Goal: Task Accomplishment & Management: Manage account settings

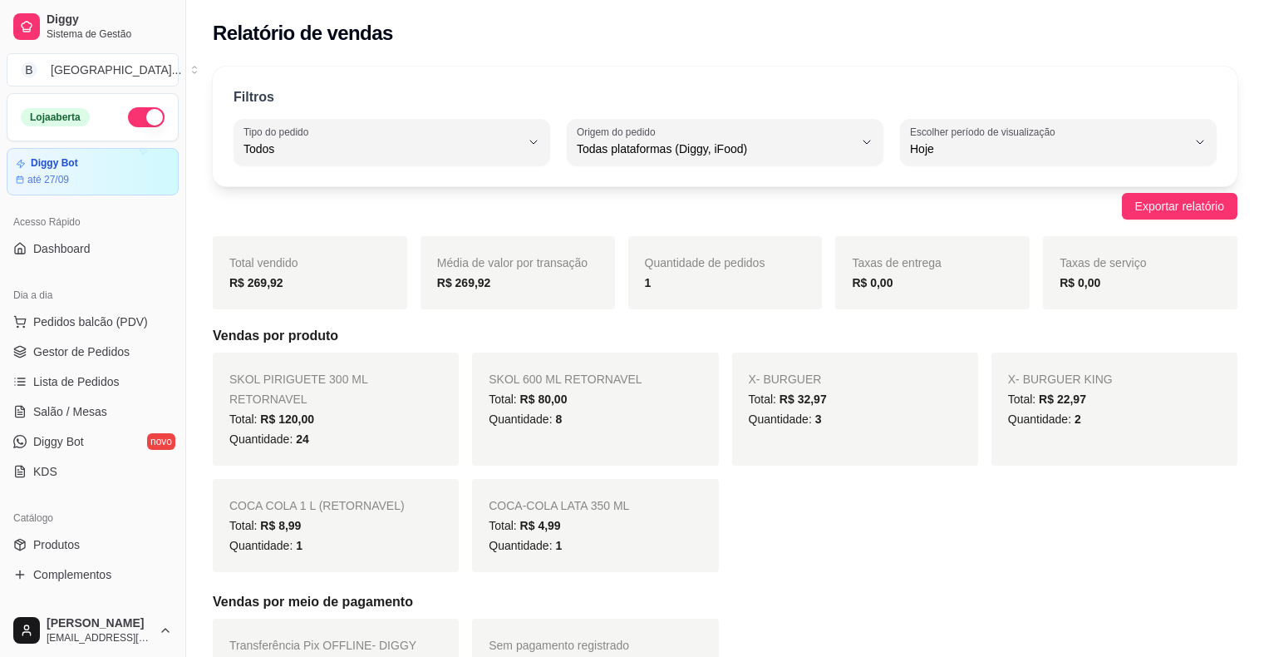
select select "ALL"
select select "0"
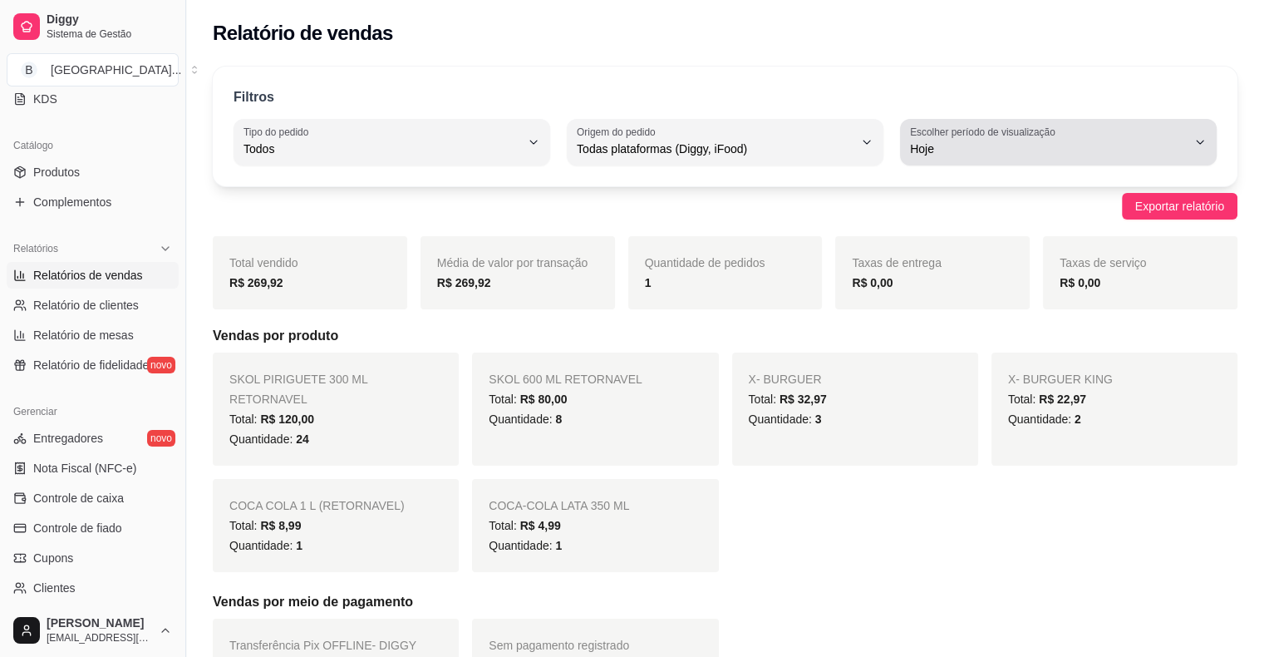
click at [1012, 128] on label "Escolher período de visualização" at bounding box center [985, 132] width 150 height 14
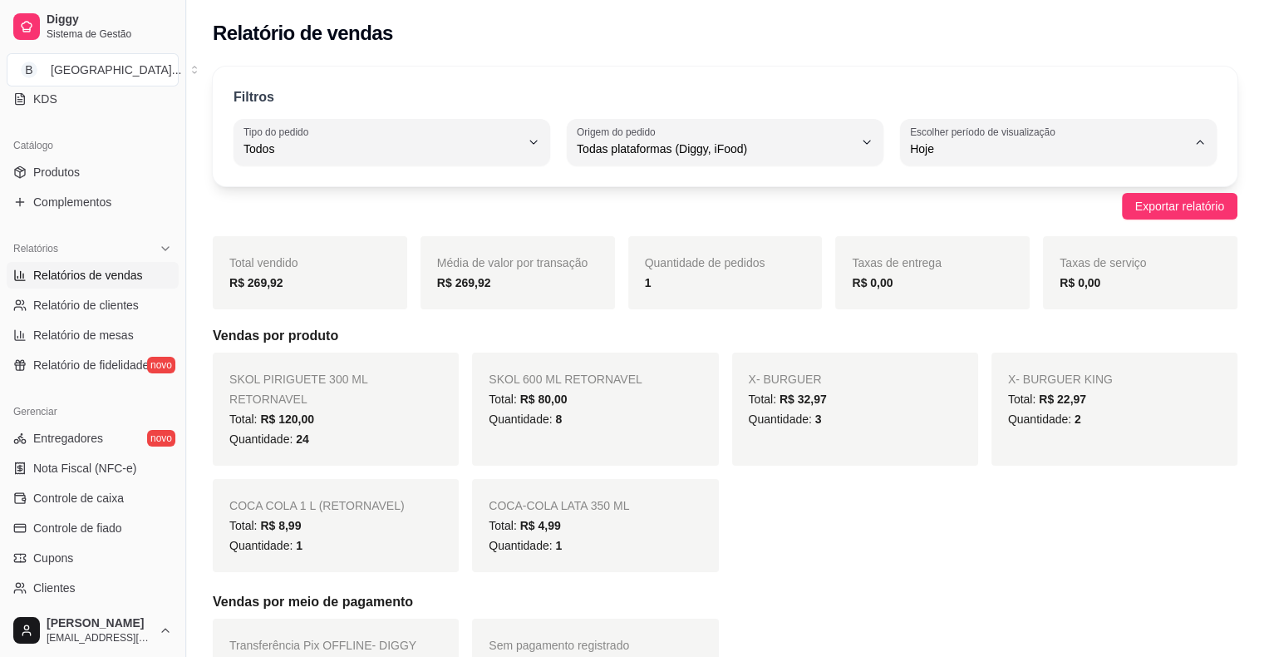
click at [1023, 210] on span "Ontem" at bounding box center [1050, 215] width 263 height 16
type input "1"
select select "1"
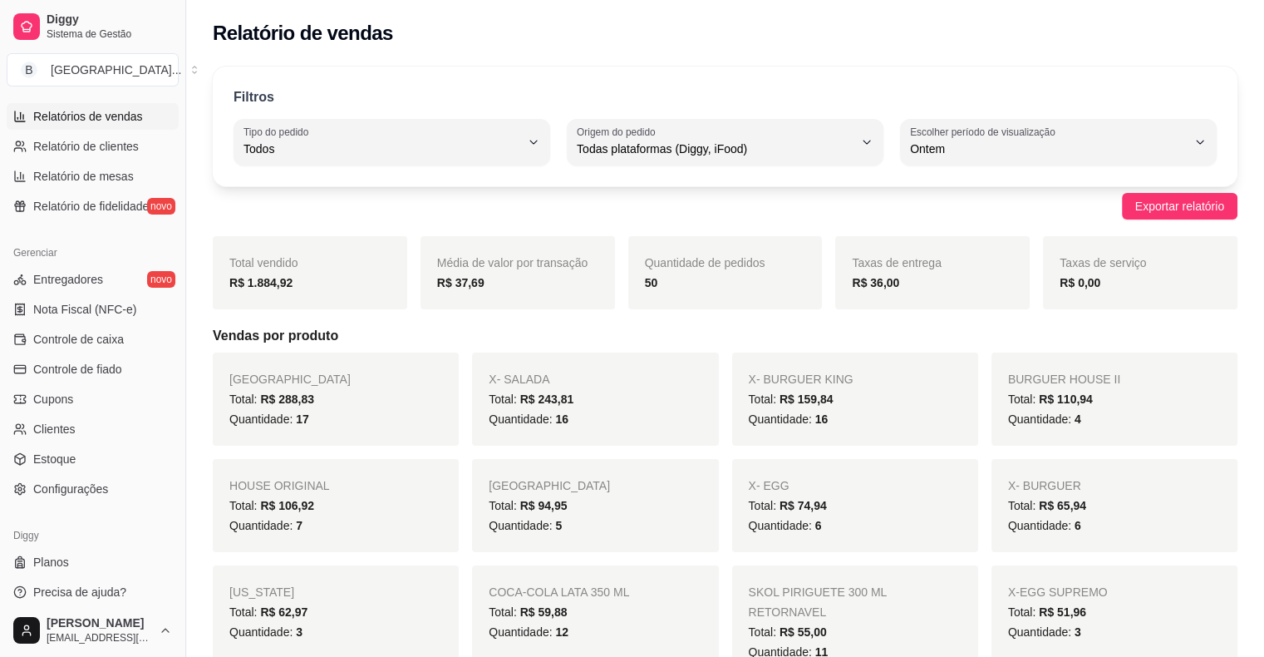
scroll to position [539, 0]
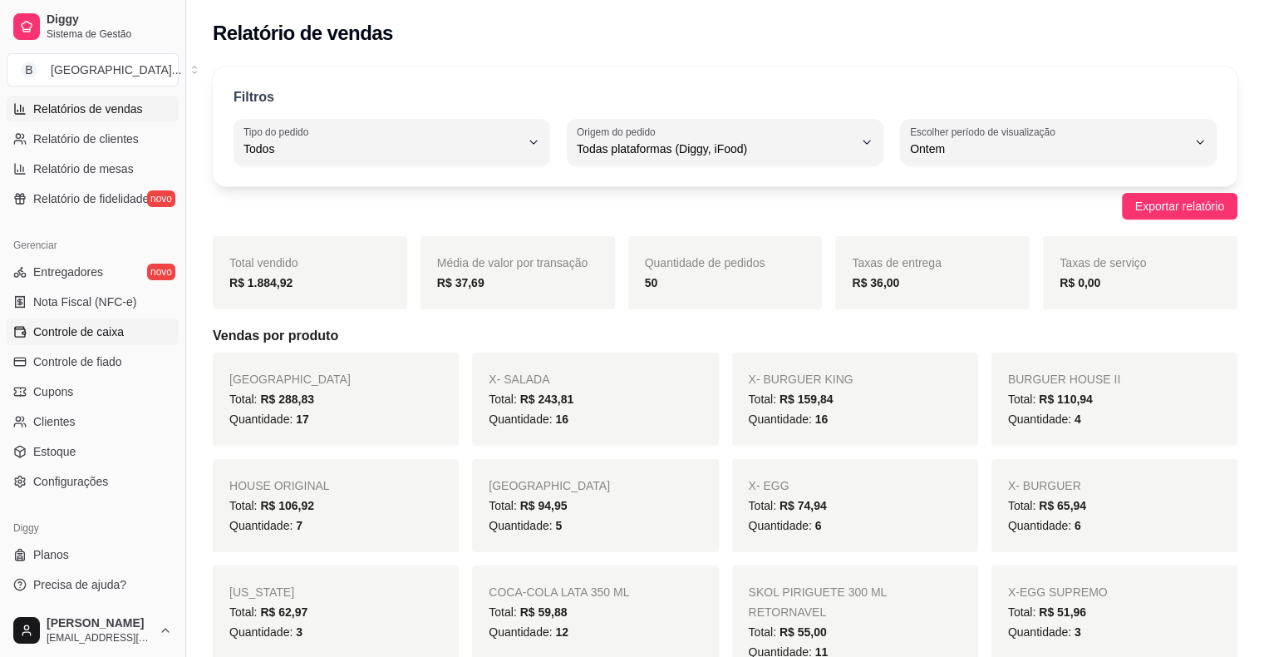
click at [50, 334] on span "Controle de caixa" at bounding box center [78, 331] width 91 height 17
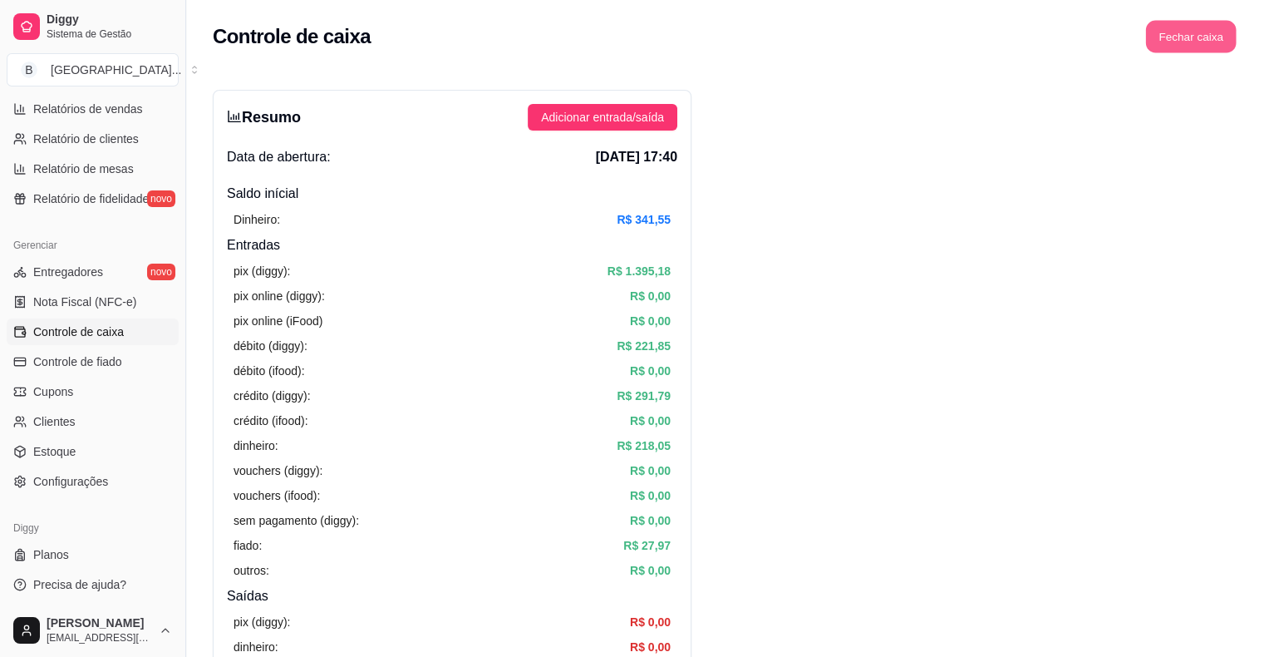
click at [1200, 28] on button "Fechar caixa" at bounding box center [1191, 37] width 91 height 32
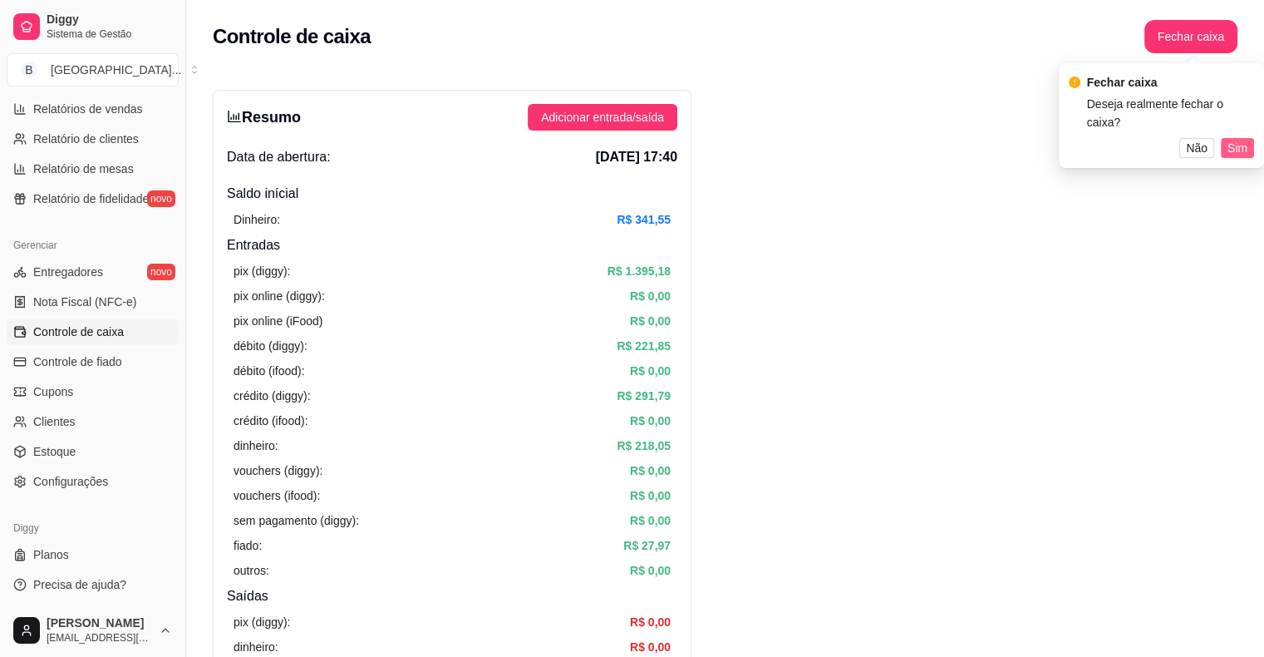
click at [1225, 140] on button "Sim" at bounding box center [1237, 148] width 33 height 20
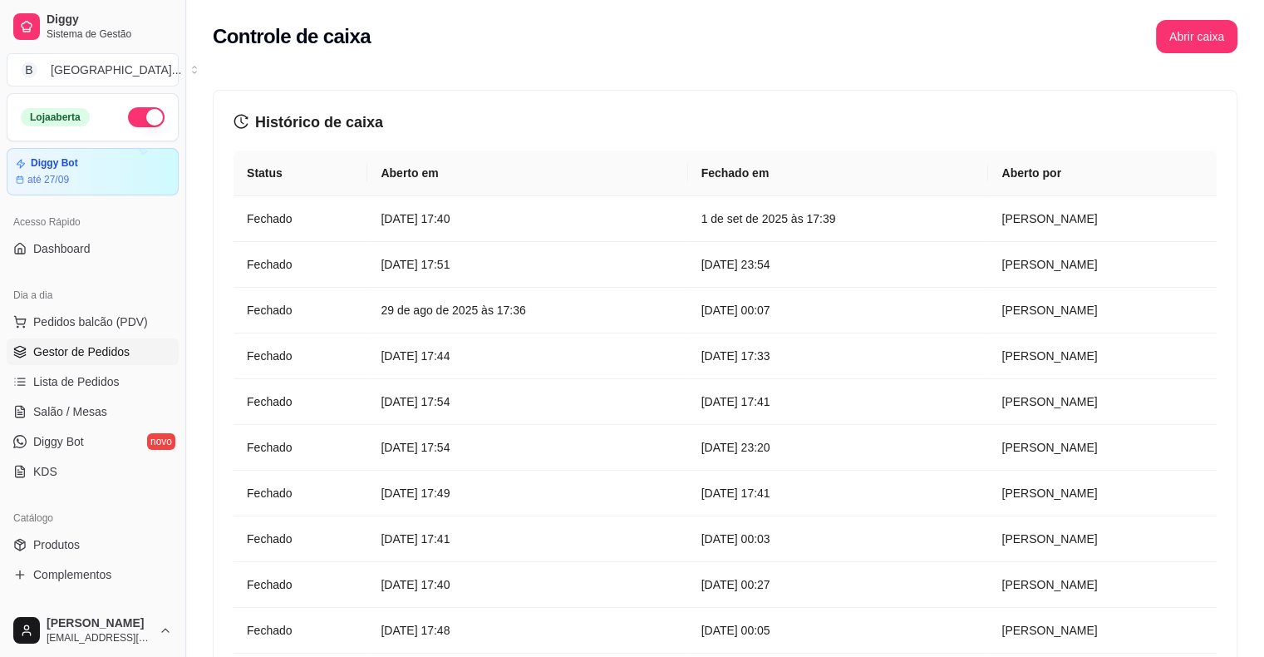
click at [101, 345] on span "Gestor de Pedidos" at bounding box center [81, 351] width 96 height 17
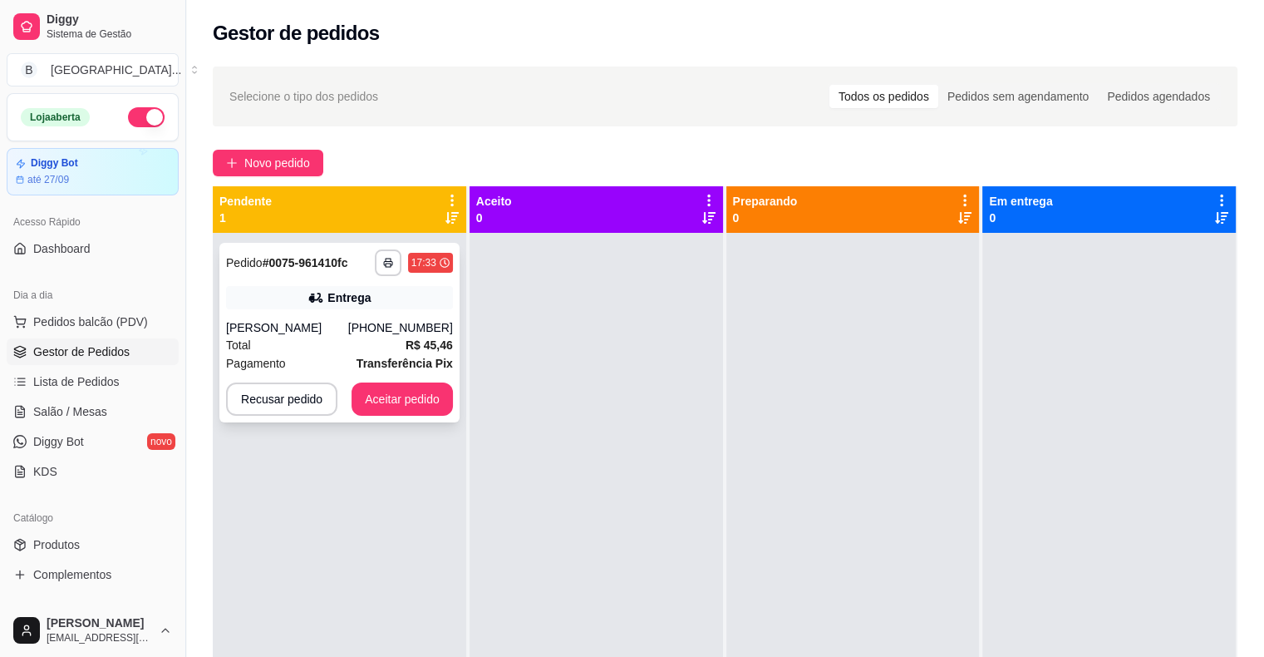
click at [300, 324] on div "[PERSON_NAME]" at bounding box center [287, 327] width 122 height 17
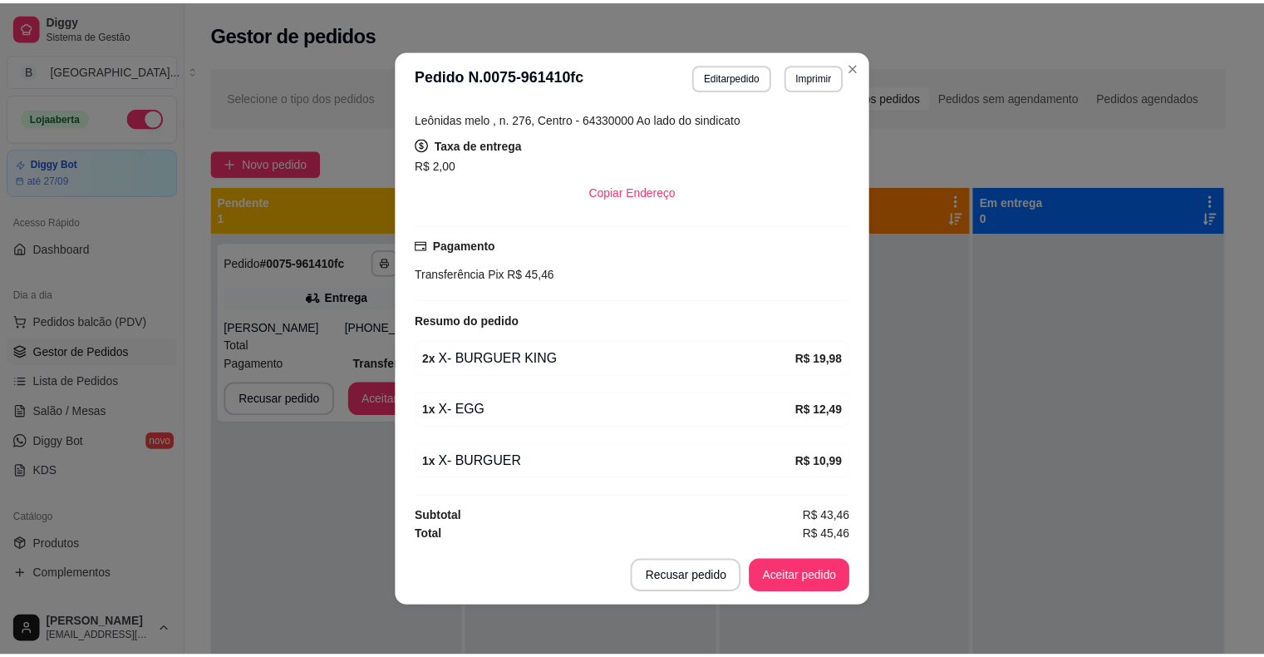
scroll to position [3, 0]
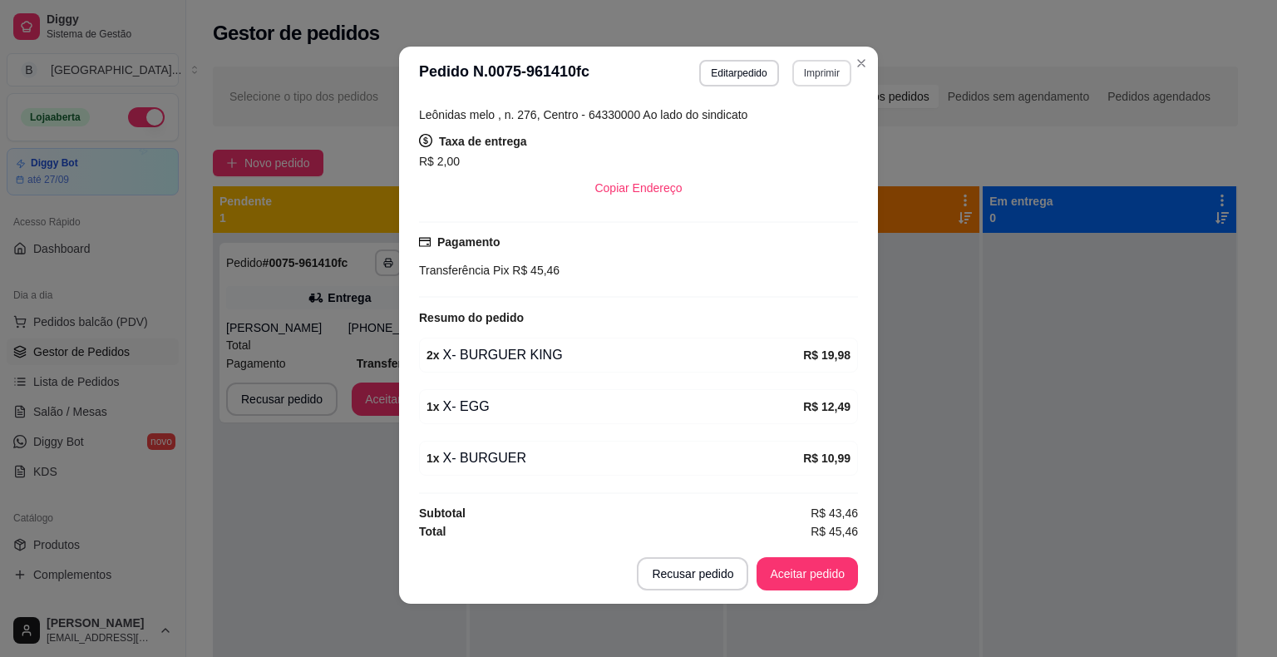
click at [826, 68] on button "Imprimir" at bounding box center [821, 73] width 59 height 27
click at [782, 127] on button "IMPRESSORA" at bounding box center [785, 131] width 116 height 26
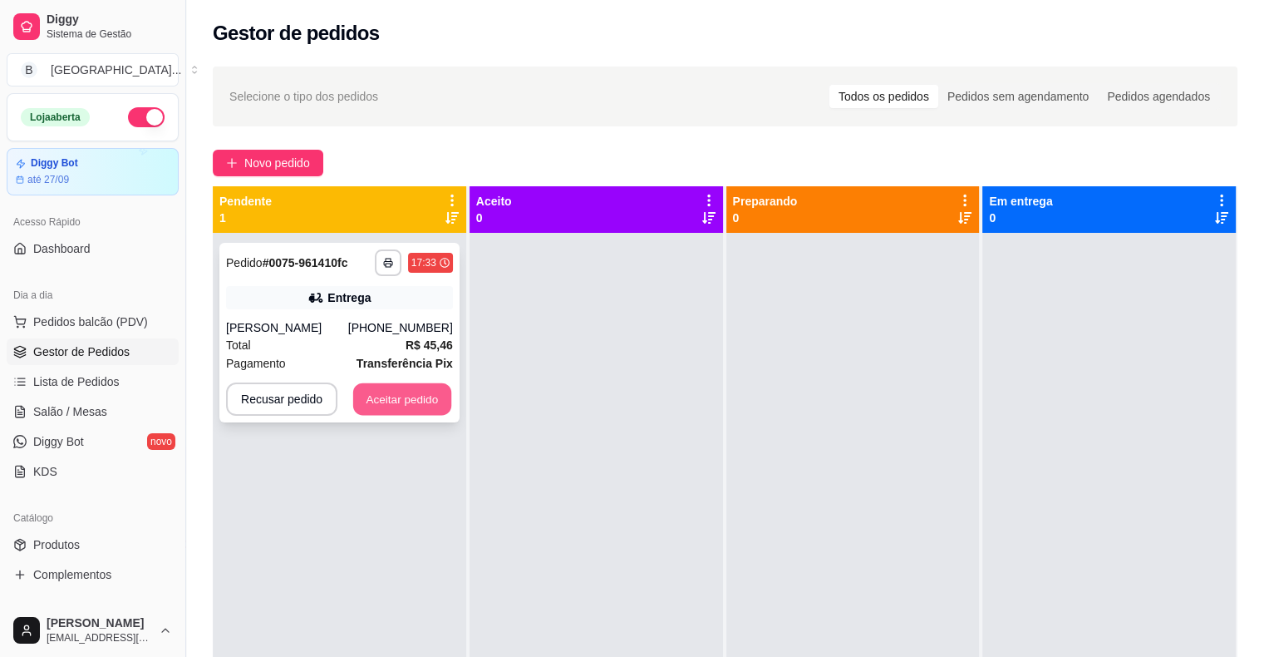
click at [406, 404] on button "Aceitar pedido" at bounding box center [402, 399] width 98 height 32
click at [406, 404] on div "Recusar pedido Aceitar pedido" at bounding box center [339, 398] width 227 height 33
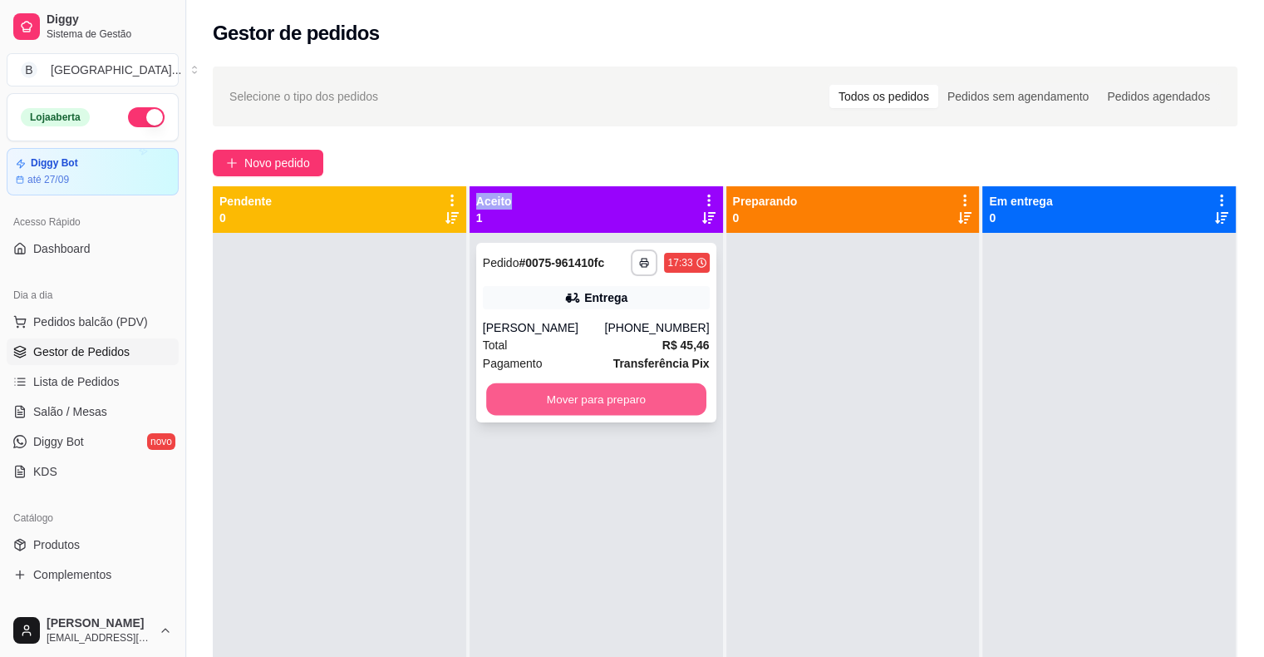
click at [580, 400] on button "Mover para preparo" at bounding box center [596, 399] width 220 height 32
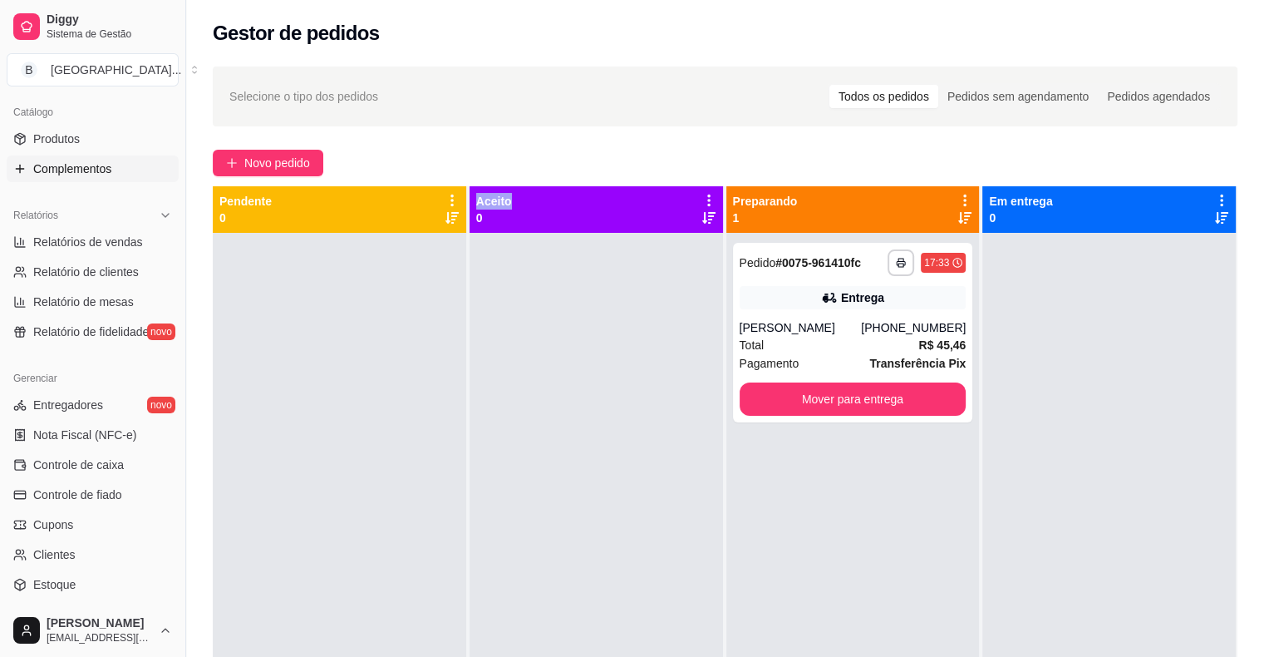
scroll to position [416, 0]
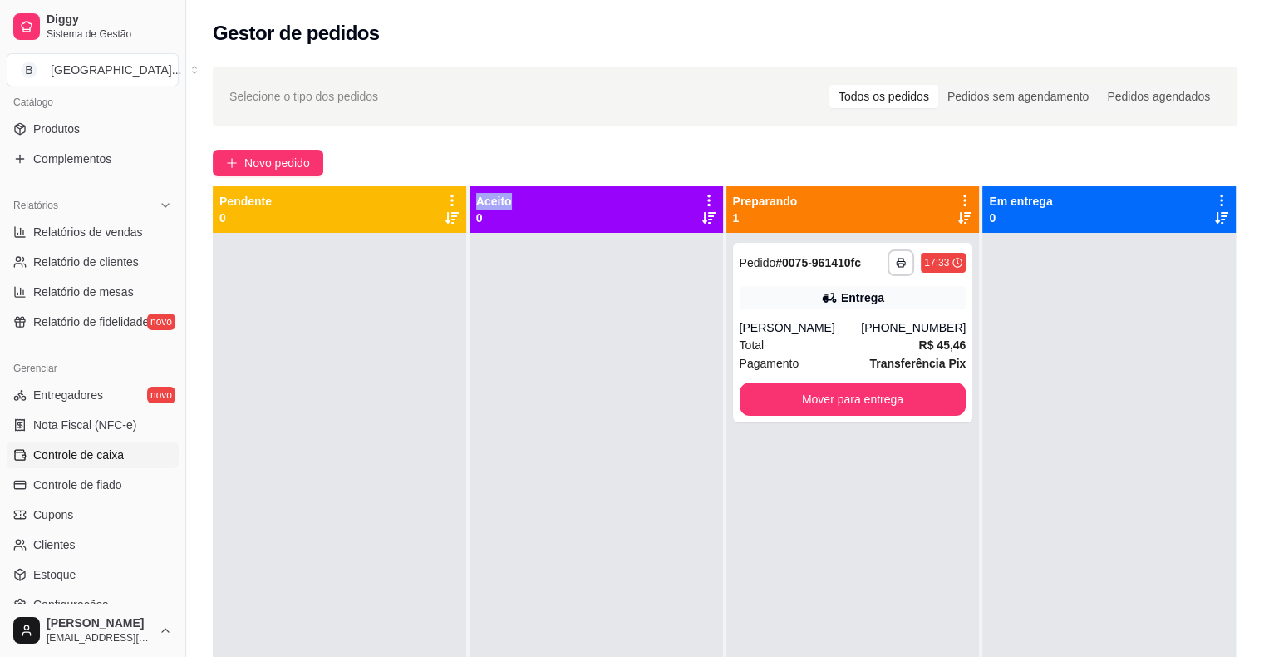
click at [72, 446] on span "Controle de caixa" at bounding box center [78, 454] width 91 height 17
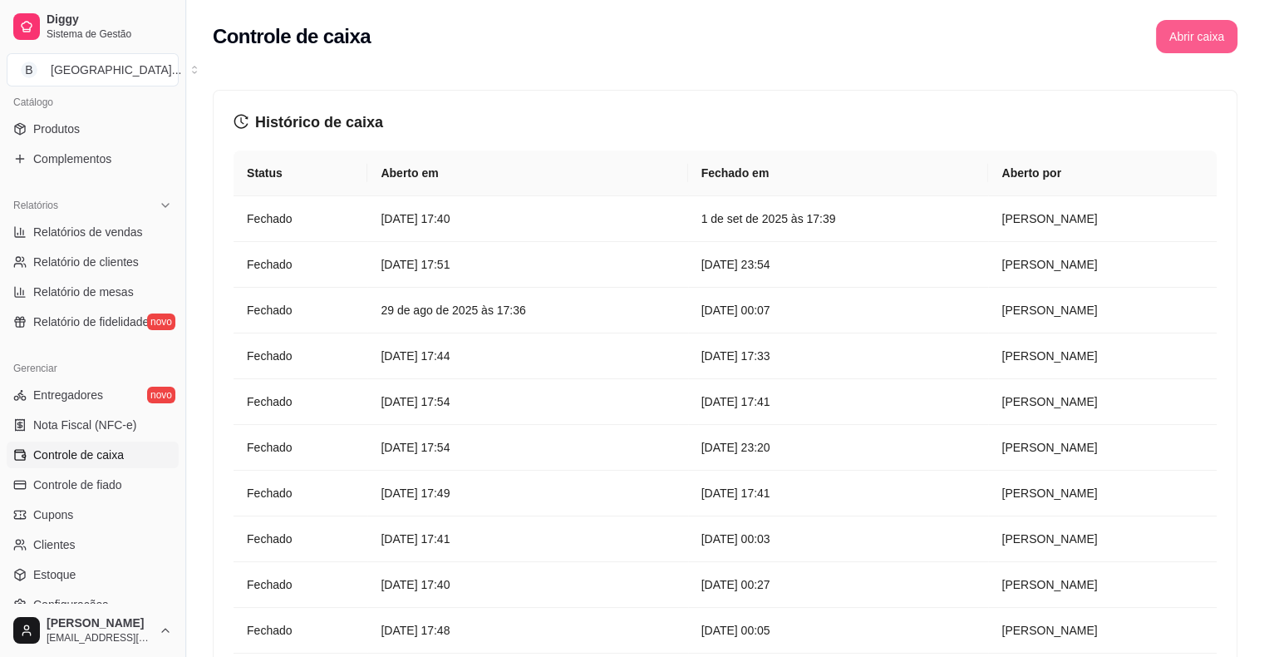
click at [1190, 45] on button "Abrir caixa" at bounding box center [1196, 36] width 81 height 33
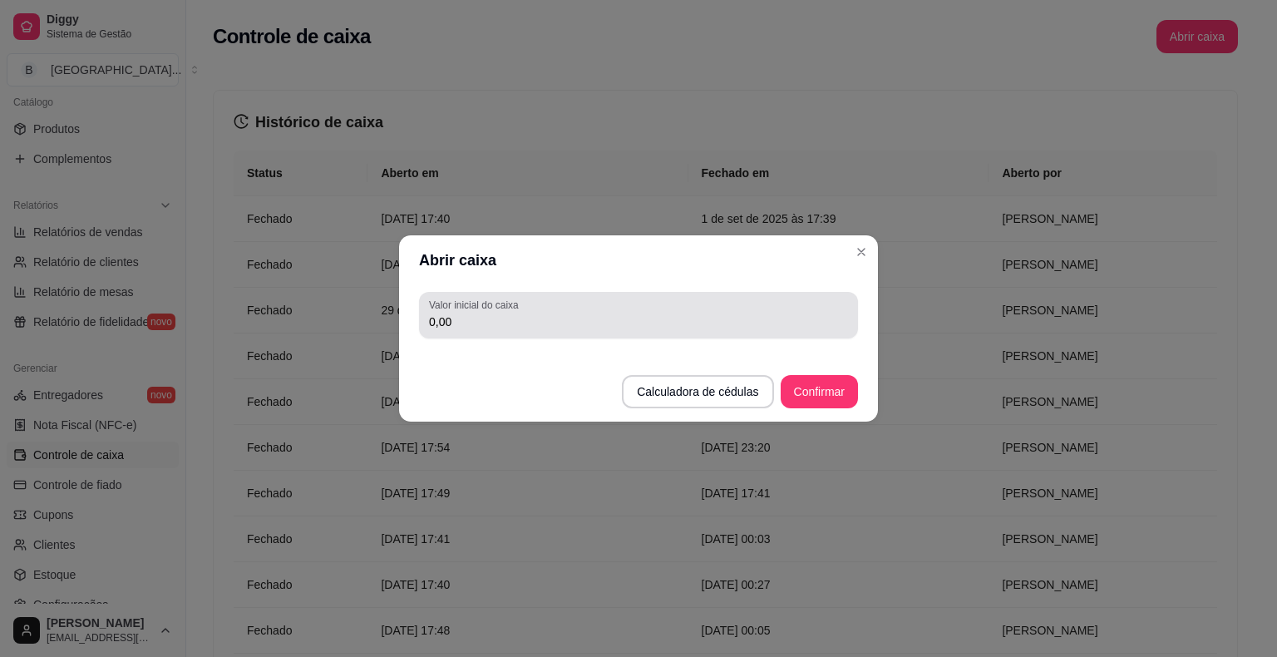
click at [628, 318] on input "0,00" at bounding box center [638, 321] width 419 height 17
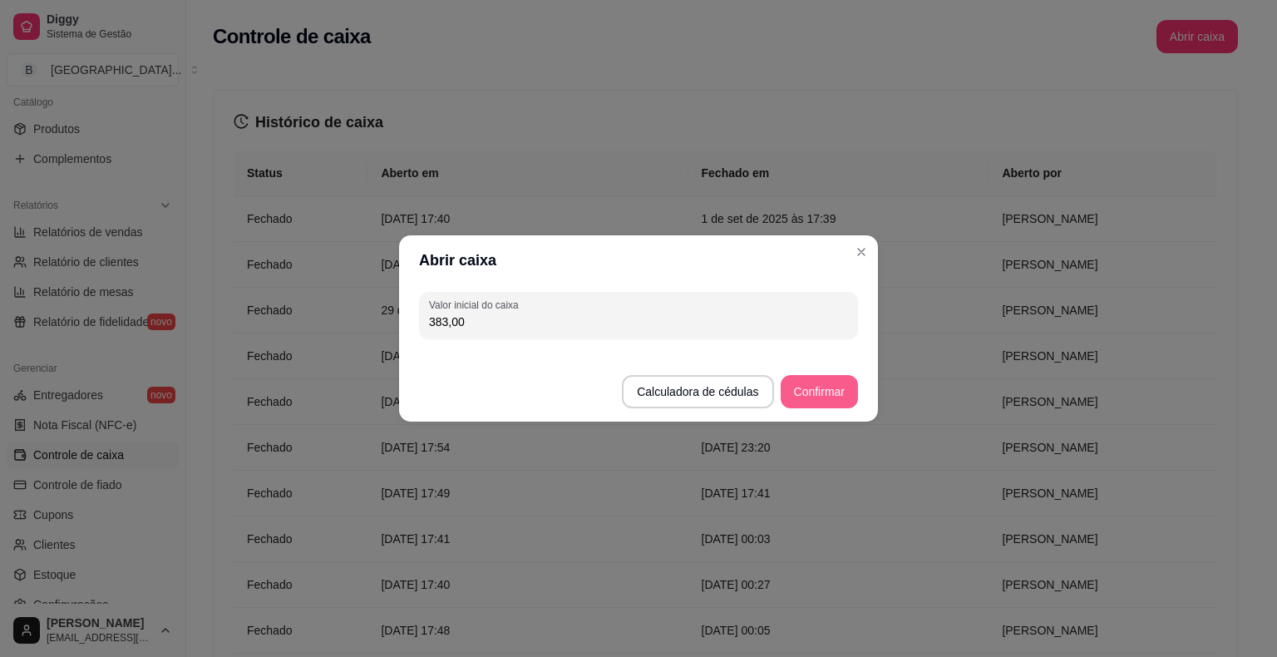
type input "383,00"
click at [808, 384] on button "Confirmar" at bounding box center [819, 392] width 76 height 32
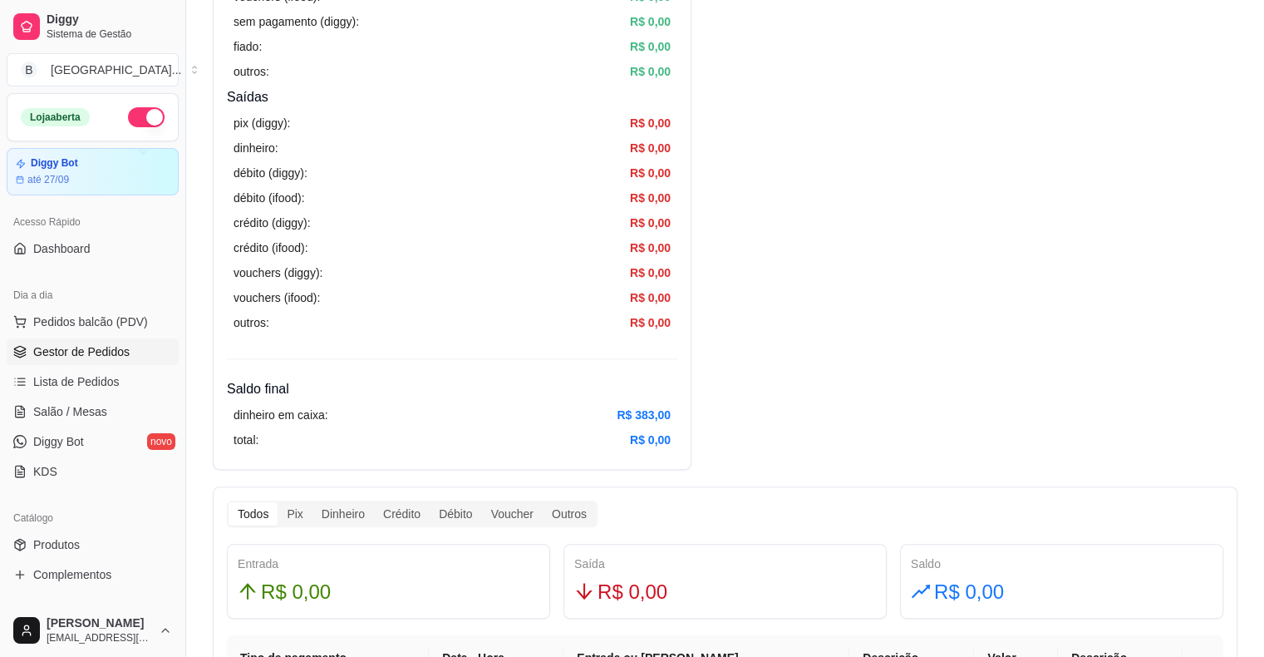
click at [104, 352] on span "Gestor de Pedidos" at bounding box center [81, 351] width 96 height 17
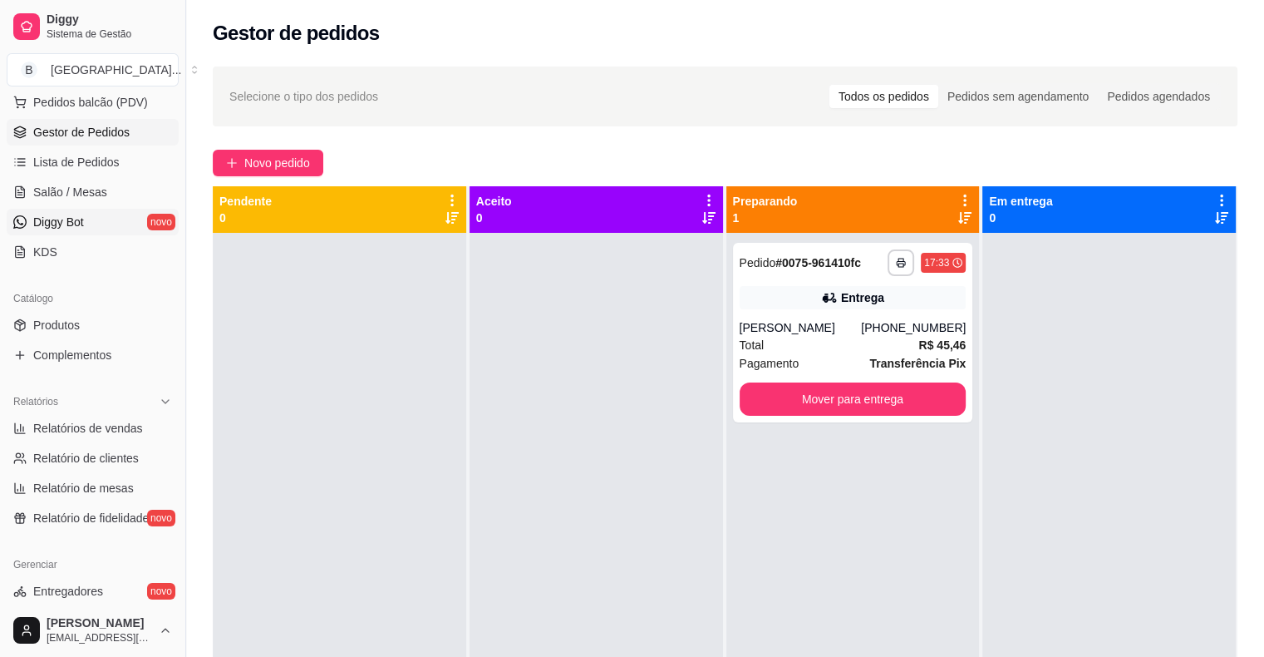
scroll to position [249, 0]
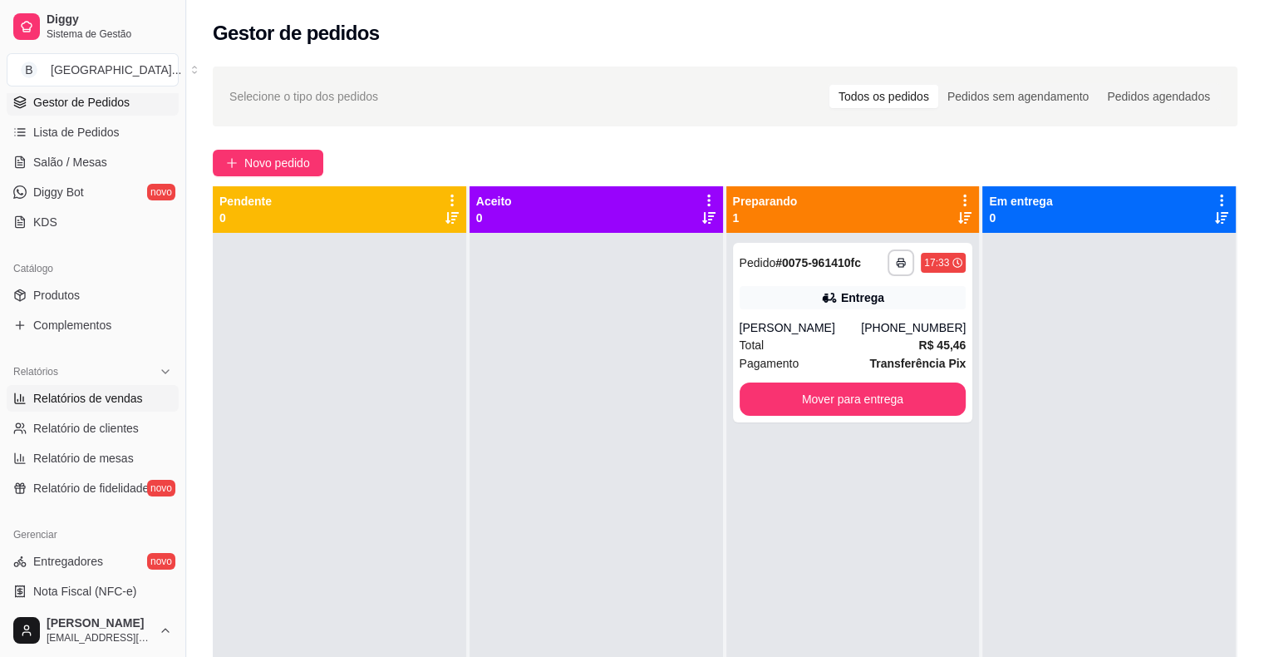
click at [143, 397] on link "Relatórios de vendas" at bounding box center [93, 398] width 172 height 27
select select "ALL"
select select "0"
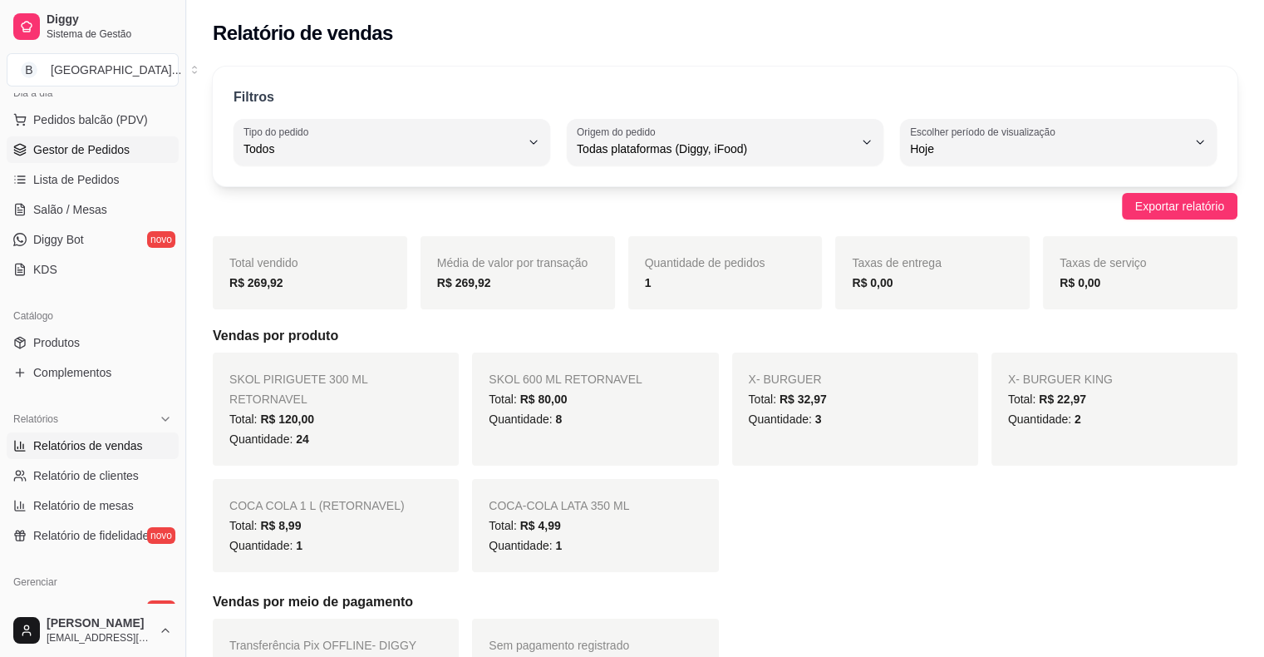
scroll to position [83, 0]
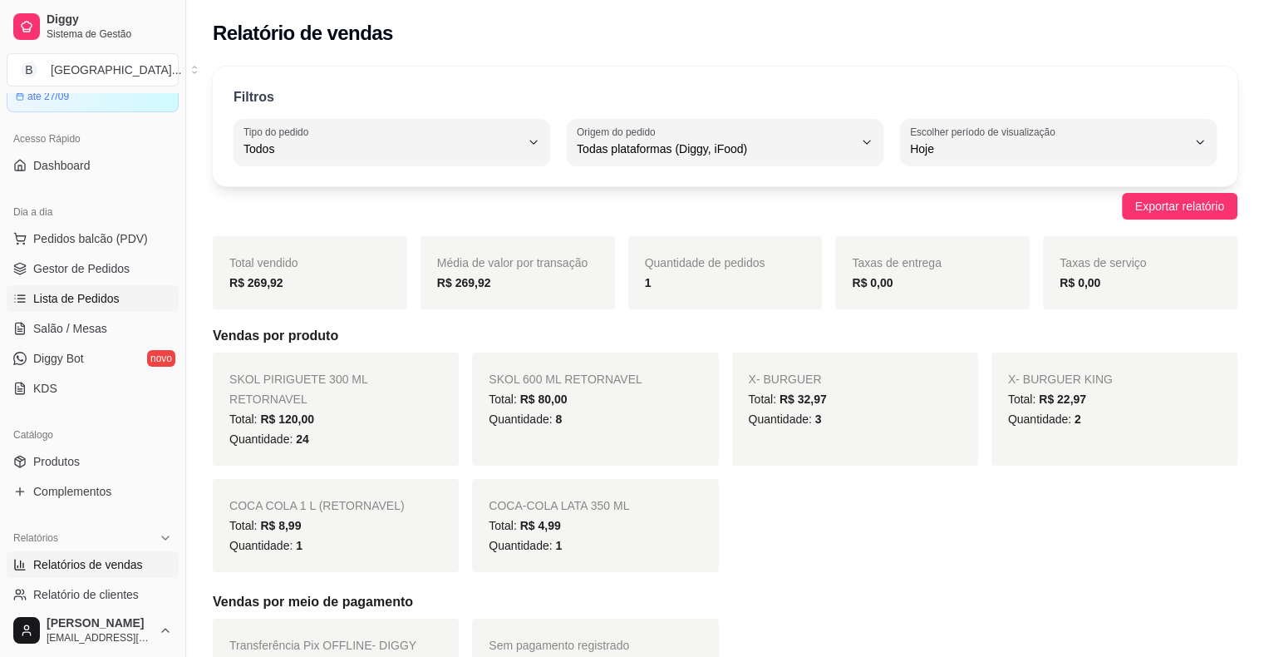
click at [109, 285] on link "Lista de Pedidos" at bounding box center [93, 298] width 172 height 27
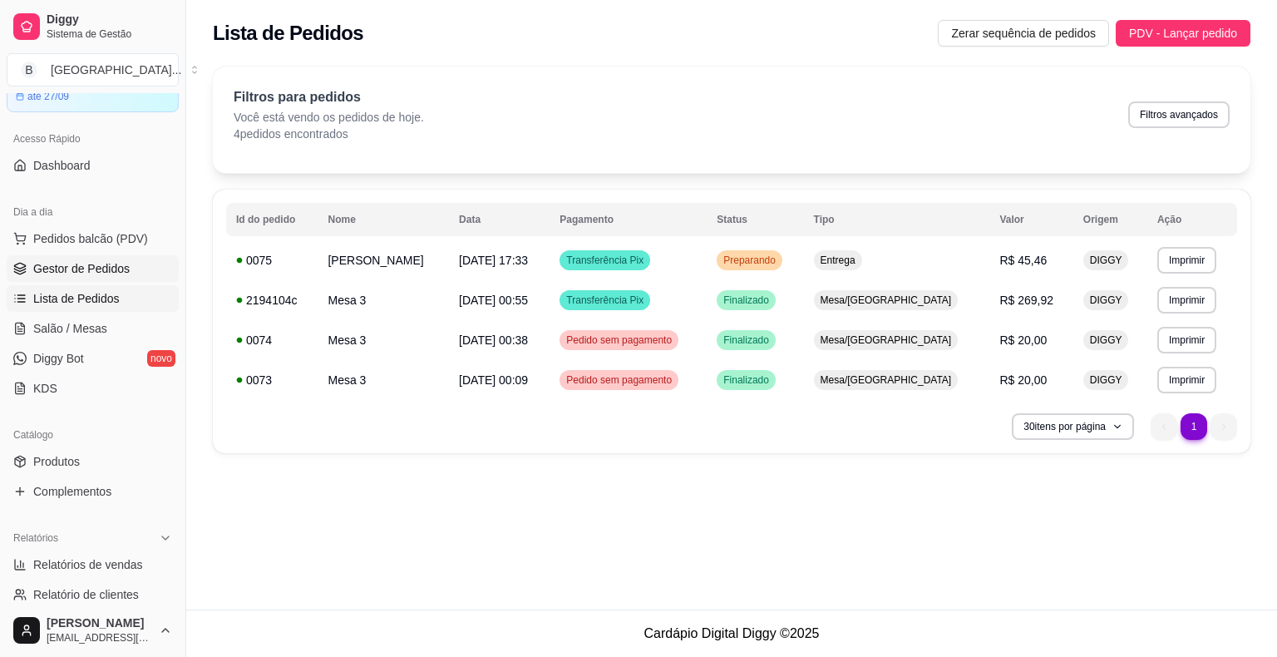
click at [104, 271] on span "Gestor de Pedidos" at bounding box center [81, 268] width 96 height 17
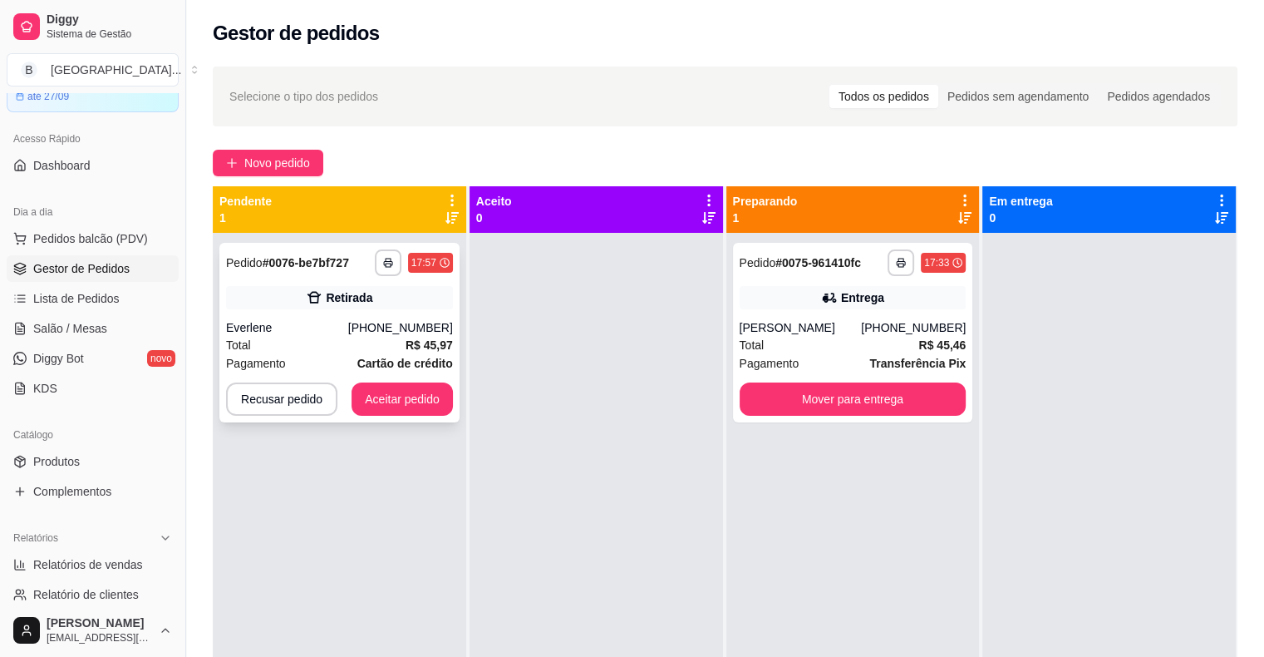
click at [402, 304] on div "Retirada" at bounding box center [339, 297] width 227 height 23
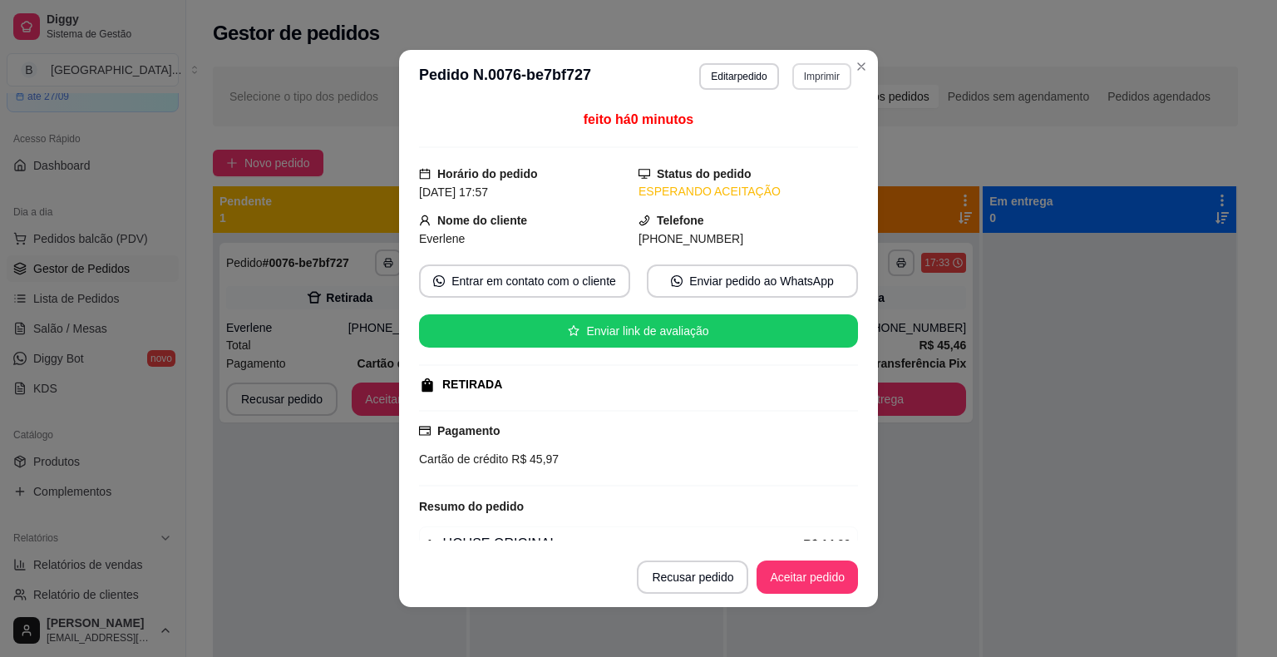
click at [801, 75] on button "Imprimir" at bounding box center [821, 76] width 59 height 27
click at [788, 137] on button "IMPRESSORA" at bounding box center [786, 134] width 121 height 27
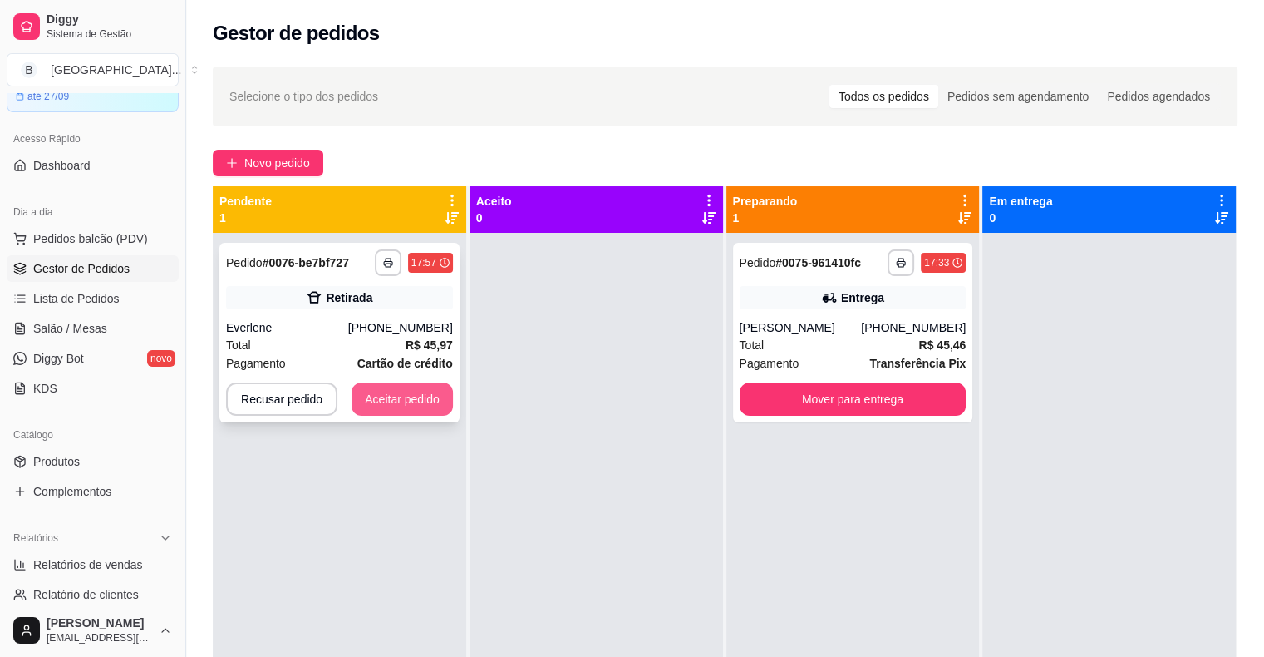
click at [409, 385] on button "Aceitar pedido" at bounding box center [402, 398] width 101 height 33
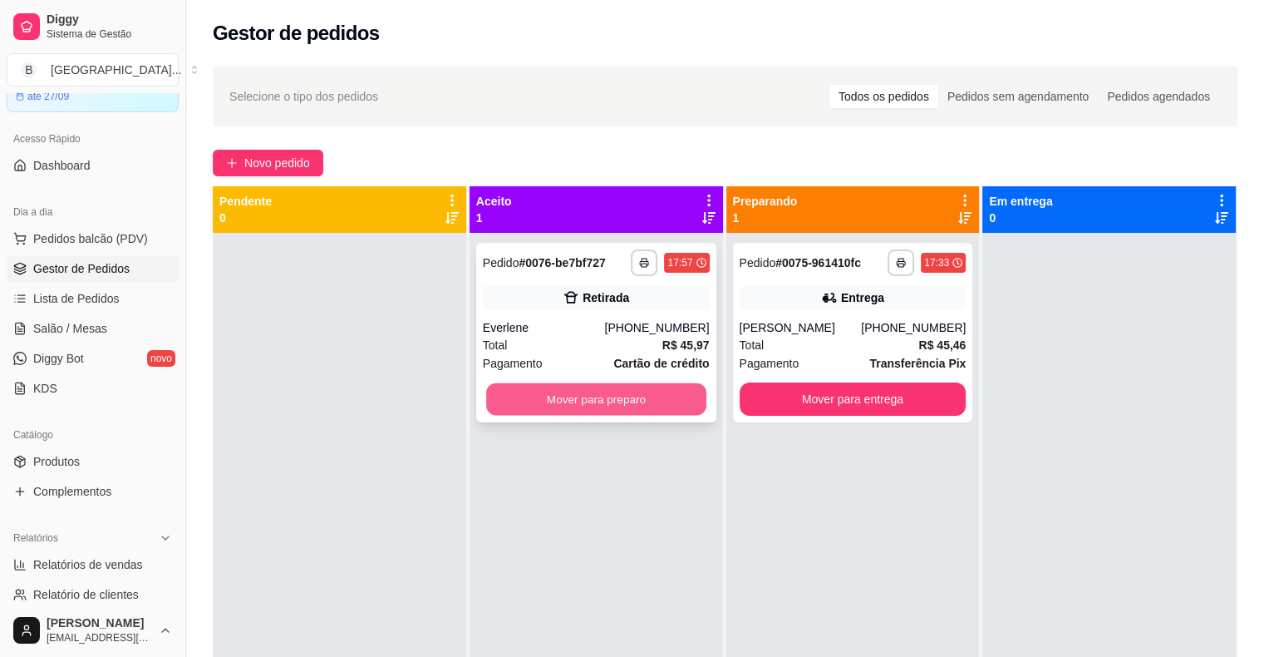
click at [543, 393] on button "Mover para preparo" at bounding box center [596, 399] width 220 height 32
